Goal: Task Accomplishment & Management: Manage account settings

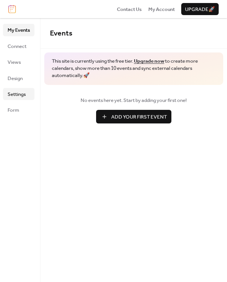
click at [17, 99] on link "Settings" at bounding box center [18, 94] width 31 height 12
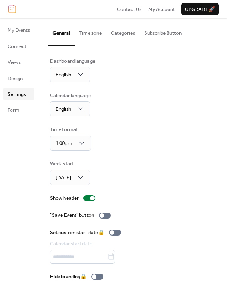
scroll to position [10, 0]
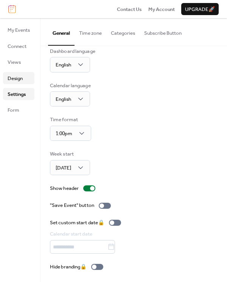
click at [21, 75] on span "Design" at bounding box center [15, 79] width 15 height 8
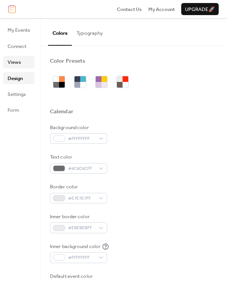
click at [22, 65] on link "Views" at bounding box center [18, 62] width 31 height 12
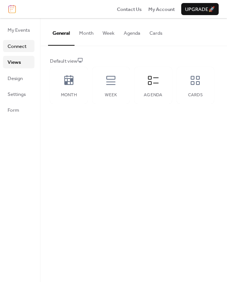
click at [21, 43] on span "Connect" at bounding box center [17, 47] width 19 height 8
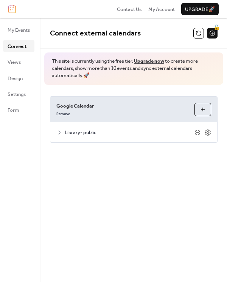
click at [198, 132] on icon at bounding box center [197, 132] width 3 height 0
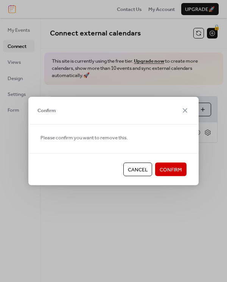
click at [172, 167] on span "Confirm" at bounding box center [170, 170] width 22 height 8
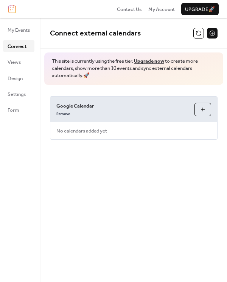
click at [198, 111] on button "Choose Calendars" at bounding box center [202, 110] width 17 height 14
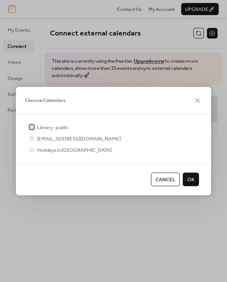
click at [50, 124] on span "Library- public" at bounding box center [53, 128] width 32 height 8
click at [193, 176] on span "OK" at bounding box center [190, 180] width 7 height 8
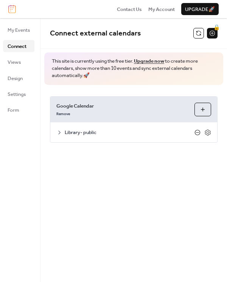
click at [196, 133] on icon at bounding box center [197, 133] width 6 height 6
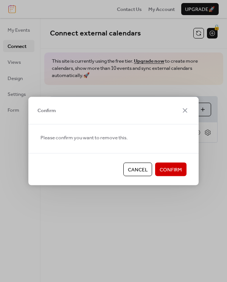
click at [166, 167] on span "Confirm" at bounding box center [170, 170] width 22 height 8
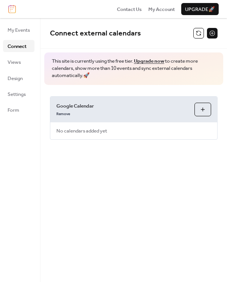
click at [200, 108] on button "Choose Calendars" at bounding box center [202, 110] width 17 height 14
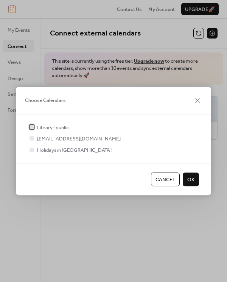
click at [47, 126] on span "Library- public" at bounding box center [53, 128] width 32 height 8
click at [190, 178] on span "OK" at bounding box center [190, 180] width 7 height 8
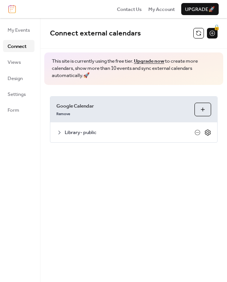
click at [207, 132] on icon at bounding box center [207, 132] width 7 height 7
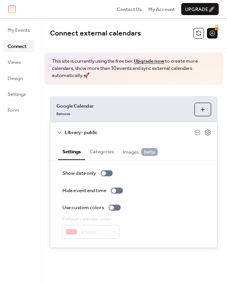
click at [94, 151] on button "Categories" at bounding box center [101, 150] width 33 height 17
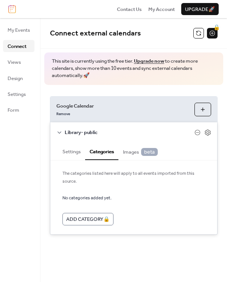
click at [73, 151] on button "Settings" at bounding box center [71, 150] width 27 height 17
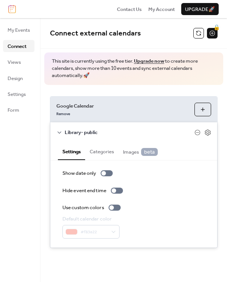
click at [136, 89] on div "Google Calendar Remove Choose Calendars Library- public Settings Categories Ima…" at bounding box center [133, 172] width 186 height 175
click at [140, 93] on div "Google Calendar Remove Choose Calendars Library- public Settings Categories Ima…" at bounding box center [133, 172] width 186 height 175
click at [148, 137] on div "Library- public" at bounding box center [133, 132] width 167 height 20
click at [58, 131] on icon at bounding box center [59, 133] width 6 height 6
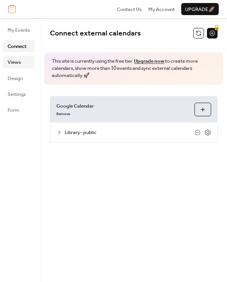
click at [22, 65] on link "Views" at bounding box center [18, 62] width 31 height 12
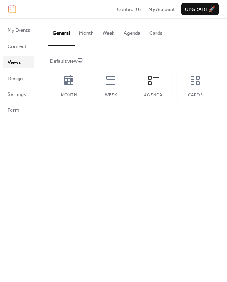
click at [138, 34] on button "Agenda" at bounding box center [132, 31] width 26 height 26
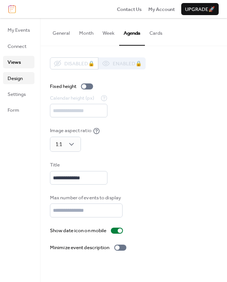
click at [20, 81] on span "Design" at bounding box center [15, 79] width 15 height 8
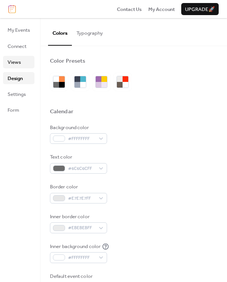
click at [19, 62] on span "Views" at bounding box center [14, 63] width 13 height 8
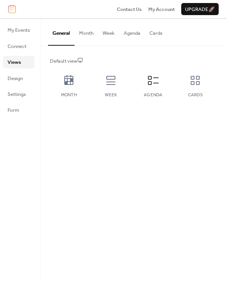
click at [70, 33] on button "General" at bounding box center [61, 31] width 26 height 27
click at [147, 85] on icon at bounding box center [153, 80] width 12 height 12
click at [18, 93] on span "Settings" at bounding box center [17, 95] width 18 height 8
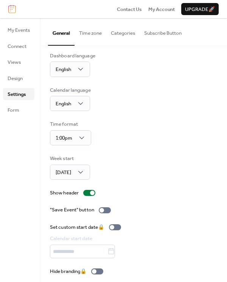
scroll to position [10, 0]
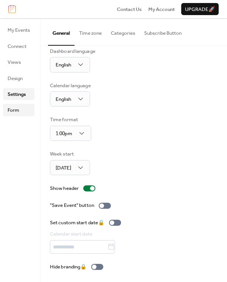
click at [19, 112] on span "Form" at bounding box center [14, 111] width 12 height 8
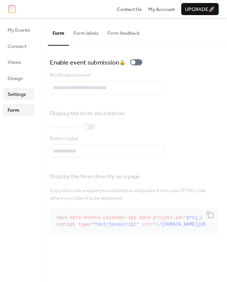
click at [12, 96] on span "Settings" at bounding box center [17, 95] width 18 height 8
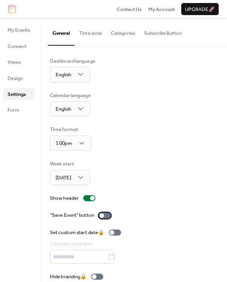
click at [105, 215] on div at bounding box center [105, 216] width 12 height 6
click at [14, 52] on ul "My Events Connect Views Design Settings Form" at bounding box center [18, 70] width 31 height 92
click at [14, 62] on span "Views" at bounding box center [14, 63] width 13 height 8
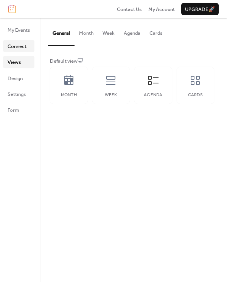
click at [14, 47] on span "Connect" at bounding box center [17, 47] width 19 height 8
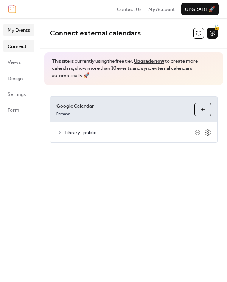
click at [13, 27] on span "My Events" at bounding box center [19, 30] width 22 height 8
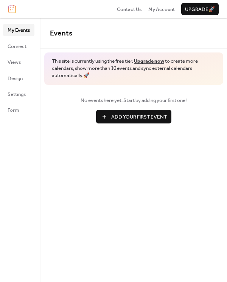
click at [160, 60] on link "Upgrade now" at bounding box center [149, 61] width 30 height 10
click at [154, 7] on span "My Account" at bounding box center [161, 10] width 26 height 8
click at [21, 97] on span "Settings" at bounding box center [17, 95] width 18 height 8
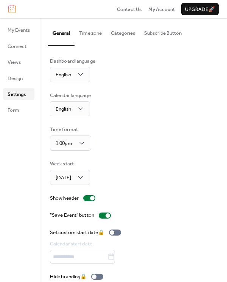
scroll to position [10, 0]
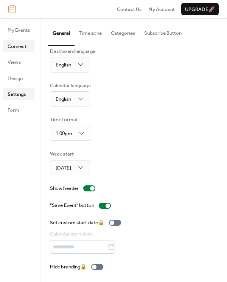
click at [22, 48] on span "Connect" at bounding box center [17, 47] width 19 height 8
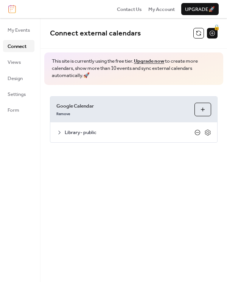
click at [199, 132] on icon at bounding box center [197, 133] width 6 height 6
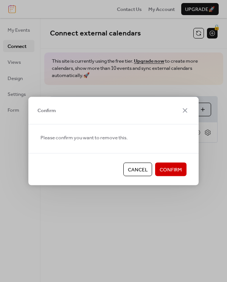
click at [164, 167] on span "Confirm" at bounding box center [170, 170] width 22 height 8
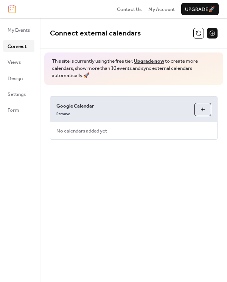
click at [206, 109] on button "Choose Calendars" at bounding box center [202, 110] width 17 height 14
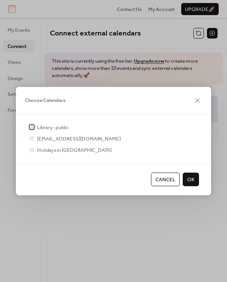
click at [56, 127] on span "Library- public" at bounding box center [53, 128] width 32 height 8
click at [192, 180] on span "OK" at bounding box center [190, 180] width 7 height 8
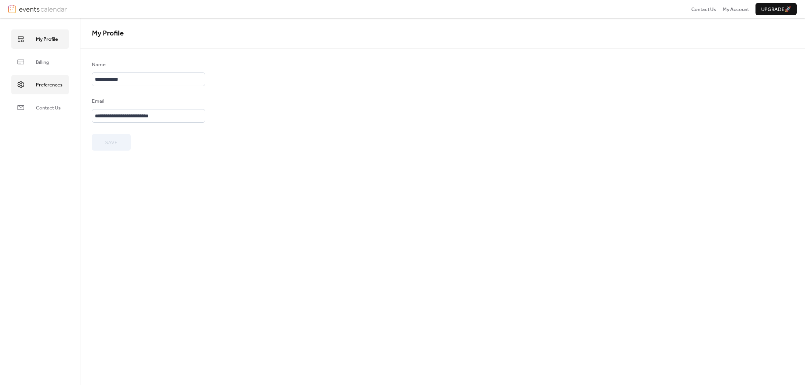
click at [57, 81] on span "Preferences" at bounding box center [49, 85] width 26 height 8
